Goal: Task Accomplishment & Management: Manage account settings

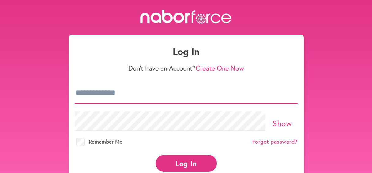
type input "**********"
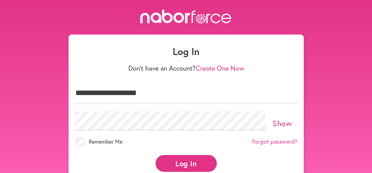
click at [196, 163] on button "Log In" at bounding box center [186, 163] width 61 height 17
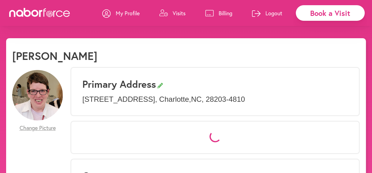
select select "*"
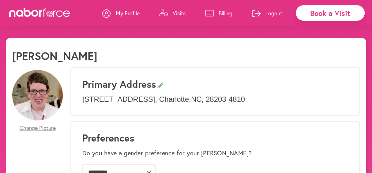
click at [180, 12] on p "Visits" at bounding box center [179, 12] width 13 height 7
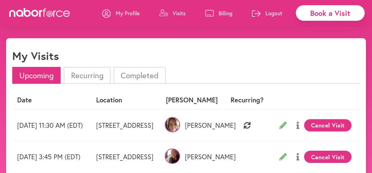
click at [88, 75] on li "Recurring" at bounding box center [87, 75] width 47 height 17
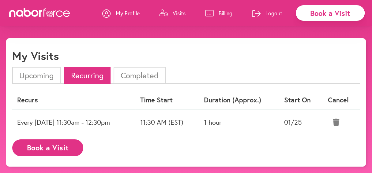
click at [142, 76] on li "Completed" at bounding box center [140, 75] width 52 height 17
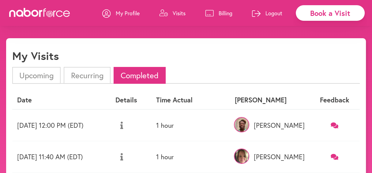
click at [44, 74] on li "Upcoming" at bounding box center [36, 75] width 48 height 17
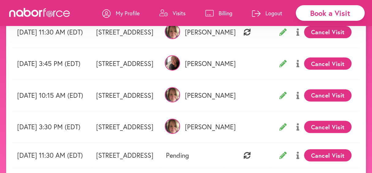
scroll to position [93, 0]
